Goal: Transaction & Acquisition: Purchase product/service

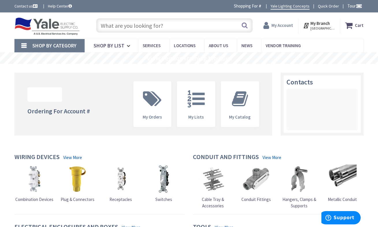
click at [282, 24] on strong "My Account" at bounding box center [282, 25] width 22 height 5
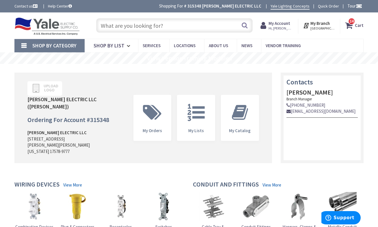
click at [115, 25] on input "text" at bounding box center [174, 25] width 157 height 14
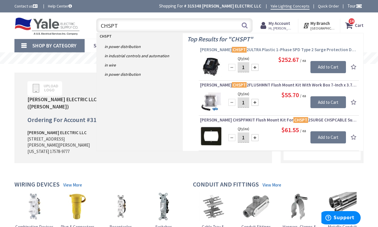
type input "CHSPT"
click at [287, 50] on span "[PERSON_NAME] CHSPT 2ULTRA Plastic 1-Phase SPD Type 2 Surge Protection Device 1…" at bounding box center [278, 50] width 157 height 6
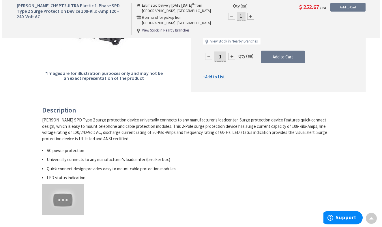
scroll to position [148, 0]
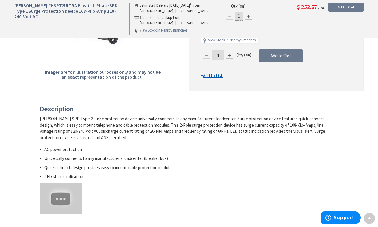
click at [160, 28] on u "View Stock in Nearby Branches" at bounding box center [163, 30] width 47 height 5
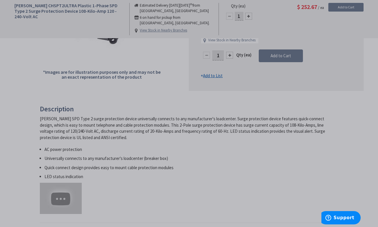
select select "data-availability"
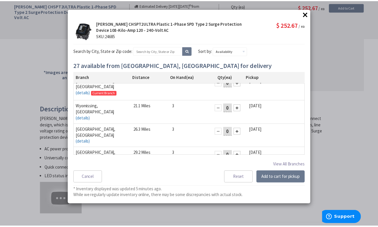
scroll to position [0, 0]
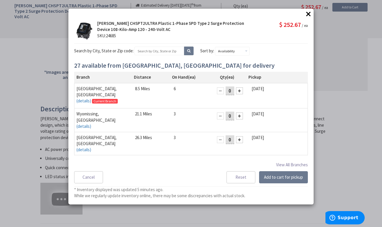
click at [308, 12] on button "×" at bounding box center [308, 14] width 9 height 9
